Goal: Transaction & Acquisition: Subscribe to service/newsletter

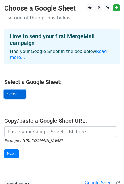
click at [14, 90] on link "Select..." at bounding box center [14, 94] width 21 height 9
click at [13, 90] on link "Select..." at bounding box center [14, 94] width 21 height 9
click at [18, 90] on link "Select..." at bounding box center [14, 94] width 21 height 9
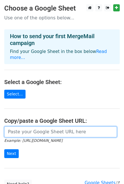
click at [32, 126] on input "url" at bounding box center [60, 131] width 113 height 11
paste input "https://docs.google.com/spreadsheets/d/1xUGnSZD6INKHpVX8QtqLqWV2U_UgyerF/edit?g…"
type input "https://docs.google.com/spreadsheets/d/1xUGnSZD6INKHpVX8QtqLqWV2U_UgyerF/edit?g…"
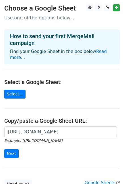
scroll to position [0, 0]
click at [20, 147] on form "https://docs.google.com/spreadsheets/d/1xUGnSZD6INKHpVX8QtqLqWV2U_UgyerF/edit?g…" at bounding box center [62, 142] width 116 height 32
click at [16, 149] on input "Next" at bounding box center [11, 153] width 15 height 9
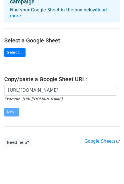
scroll to position [43, 0]
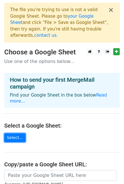
scroll to position [81, 0]
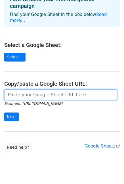
click at [29, 89] on input "url" at bounding box center [60, 94] width 113 height 11
paste input "[URL][DOMAIN_NAME]"
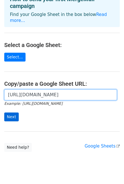
type input "[URL][DOMAIN_NAME]"
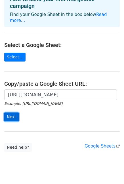
click at [10, 112] on input "Next" at bounding box center [11, 116] width 15 height 9
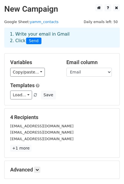
scroll to position [28, 0]
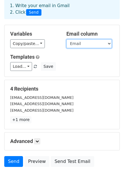
click at [85, 43] on select "Email Müraciət Şirkət" at bounding box center [90, 43] width 46 height 9
click at [89, 21] on div "1. Write your email in Gmail 2. Click Send" at bounding box center [62, 13] width 124 height 23
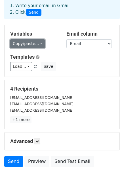
click at [33, 44] on link "Copy/paste..." at bounding box center [27, 43] width 35 height 9
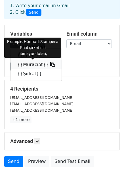
click at [32, 62] on link "{{Müraciət}}" at bounding box center [36, 64] width 51 height 9
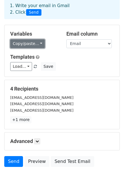
click at [26, 45] on link "Copy/paste..." at bounding box center [27, 43] width 35 height 9
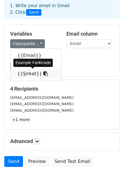
click at [28, 74] on link "{{Şirkət}}" at bounding box center [36, 73] width 51 height 9
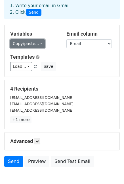
click at [30, 43] on link "Copy/paste..." at bounding box center [27, 43] width 35 height 9
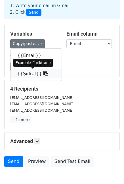
click at [27, 74] on link "{{Şirkət}}" at bounding box center [36, 73] width 51 height 9
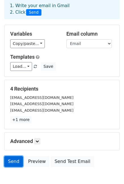
click at [11, 163] on link "Send" at bounding box center [13, 161] width 19 height 11
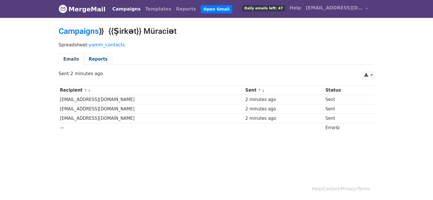
click at [92, 55] on link "Reports" at bounding box center [98, 60] width 28 height 12
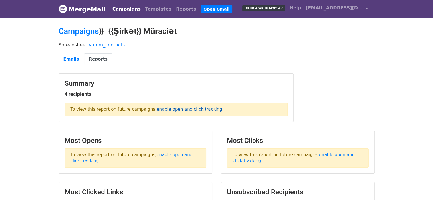
click at [179, 107] on link "enable open and click tracking" at bounding box center [189, 109] width 65 height 5
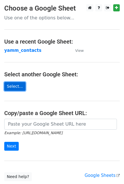
click at [15, 86] on link "Select..." at bounding box center [14, 86] width 21 height 9
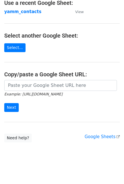
scroll to position [42, 0]
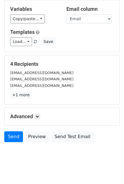
scroll to position [59, 0]
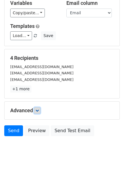
click at [38, 110] on icon at bounding box center [37, 110] width 3 height 3
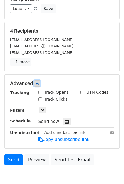
scroll to position [114, 0]
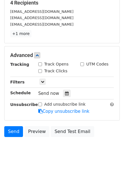
click at [40, 62] on input "Track Opens" at bounding box center [40, 64] width 4 height 4
checkbox input "true"
click at [41, 71] on input "Track Clicks" at bounding box center [40, 71] width 4 height 4
checkbox input "true"
click at [40, 82] on link at bounding box center [43, 82] width 6 height 6
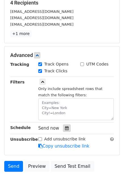
click at [65, 127] on icon at bounding box center [67, 128] width 4 height 4
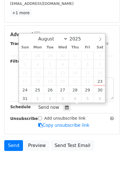
scroll to position [143, 0]
